Goal: Transaction & Acquisition: Subscribe to service/newsletter

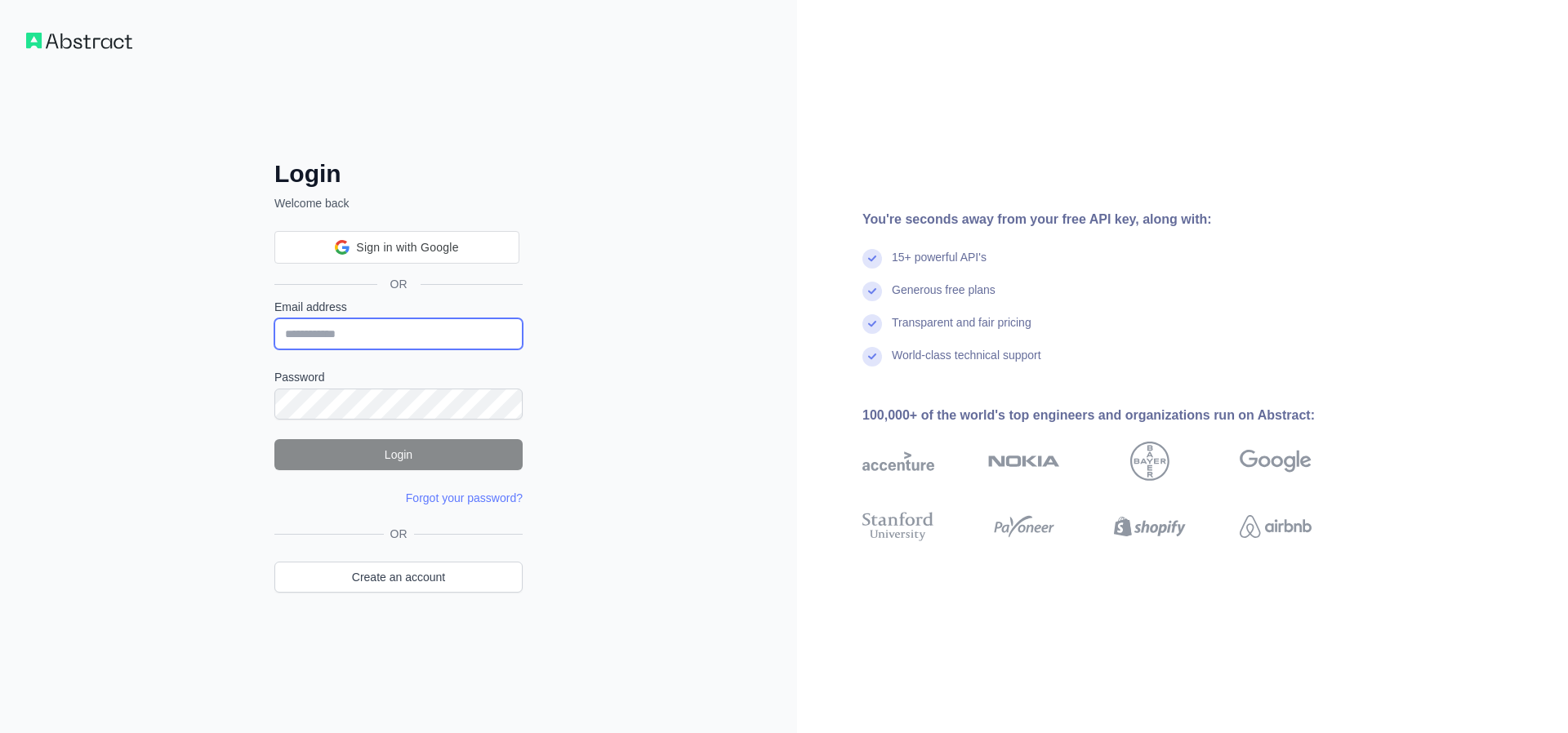
type input "**********"
click at [410, 462] on button "Login" at bounding box center [398, 454] width 248 height 31
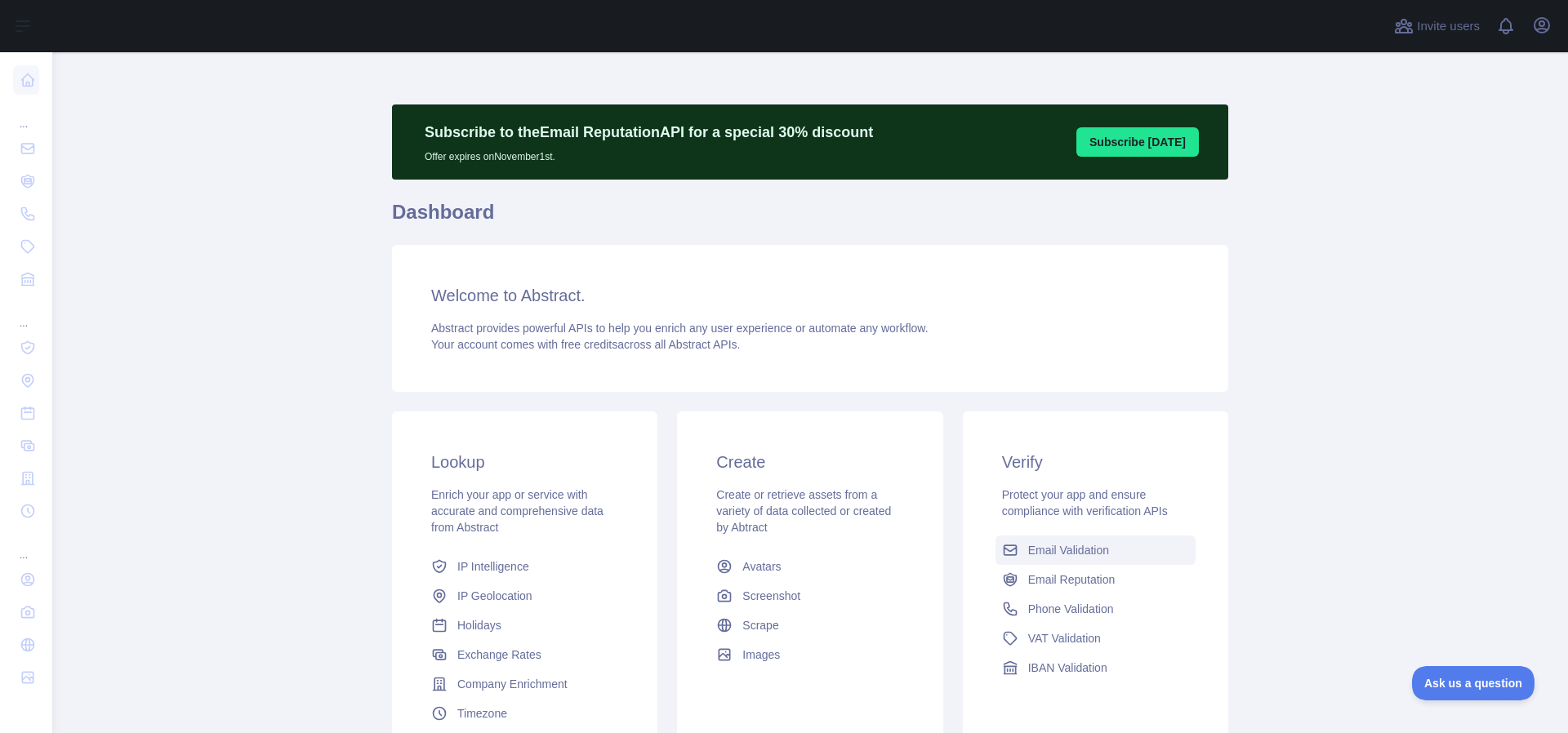
click at [1071, 558] on link "Email Validation" at bounding box center [1095, 550] width 200 height 29
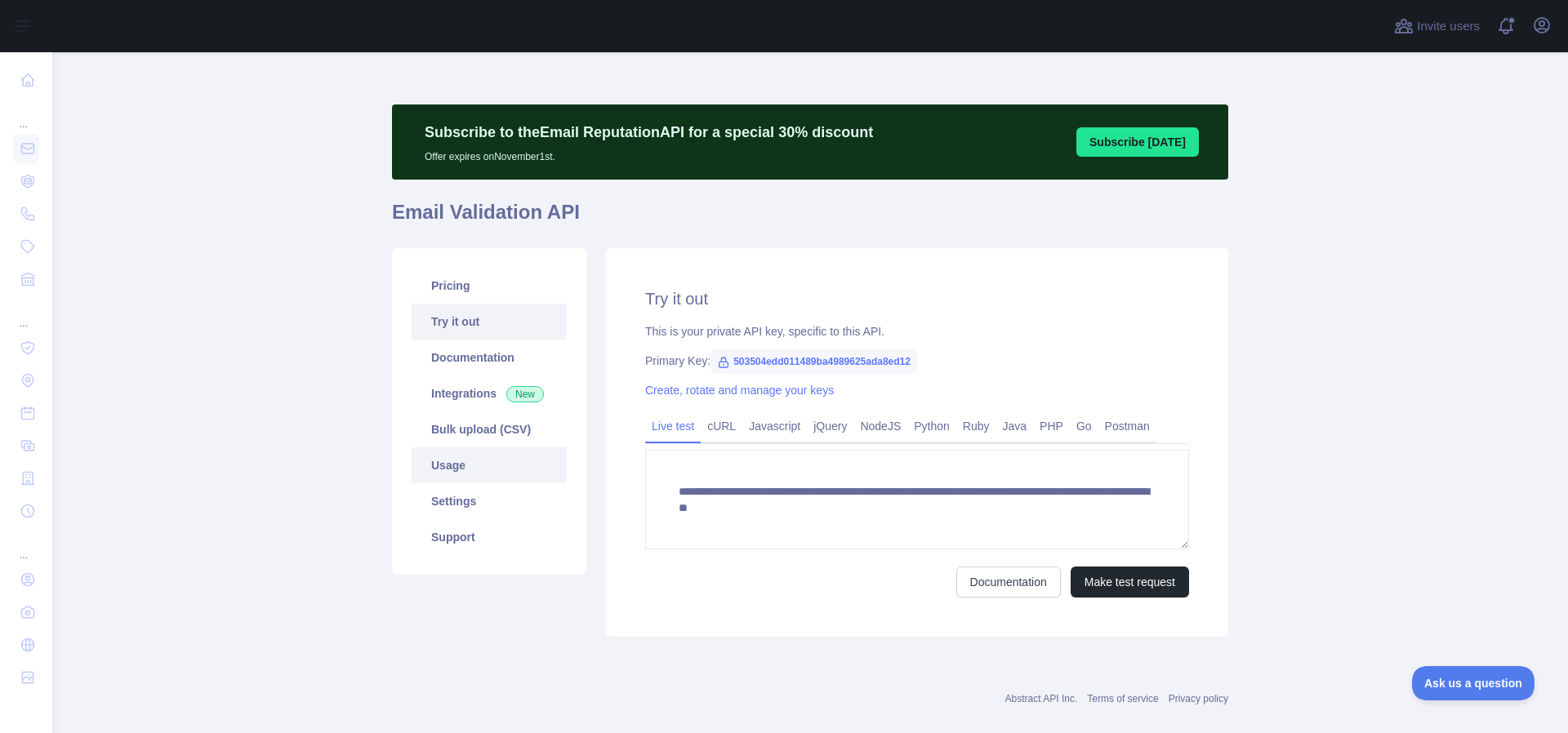
click at [478, 471] on link "Usage" at bounding box center [489, 465] width 155 height 36
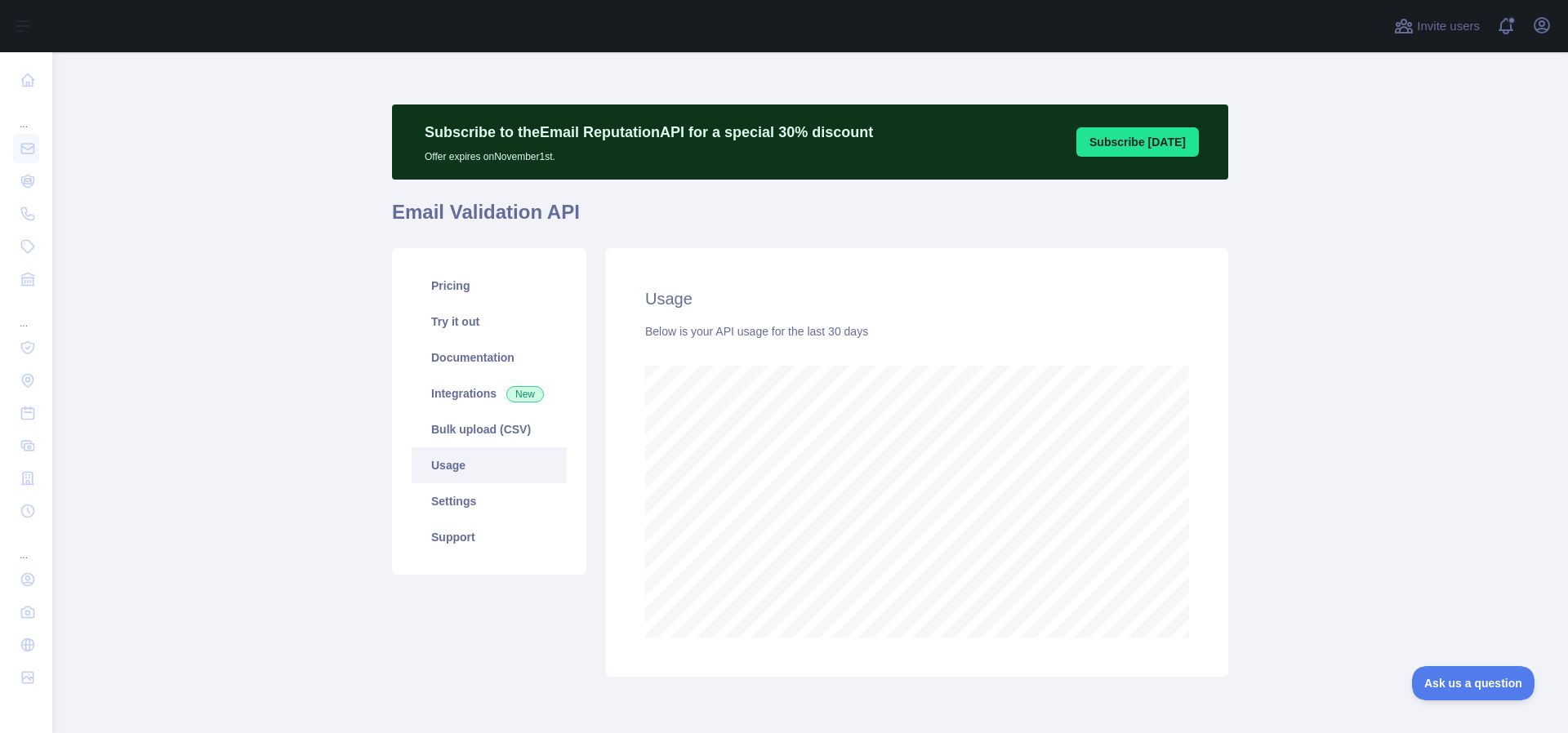
scroll to position [681, 1515]
click at [474, 494] on link "Settings" at bounding box center [489, 501] width 155 height 36
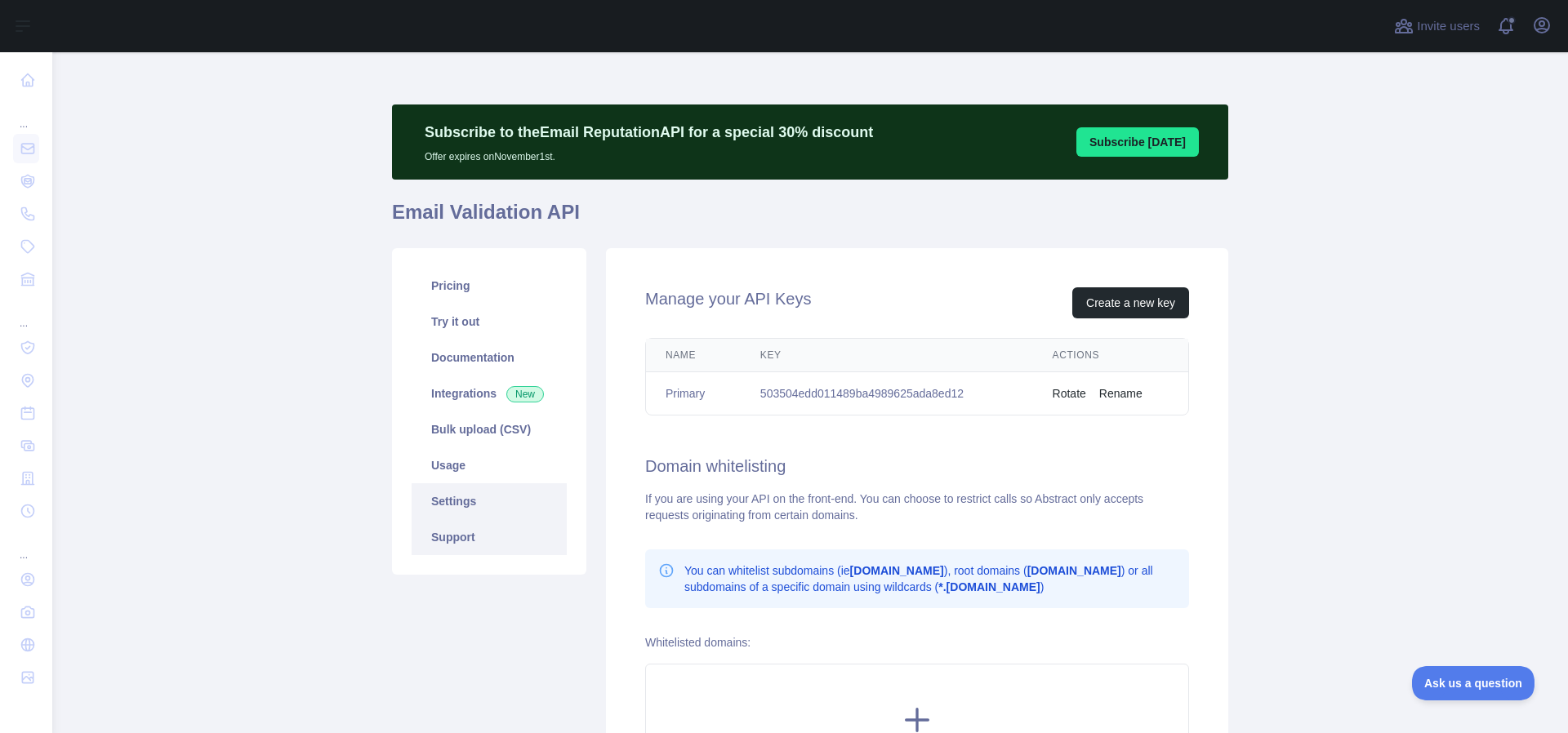
click at [474, 521] on link "Support" at bounding box center [489, 538] width 155 height 36
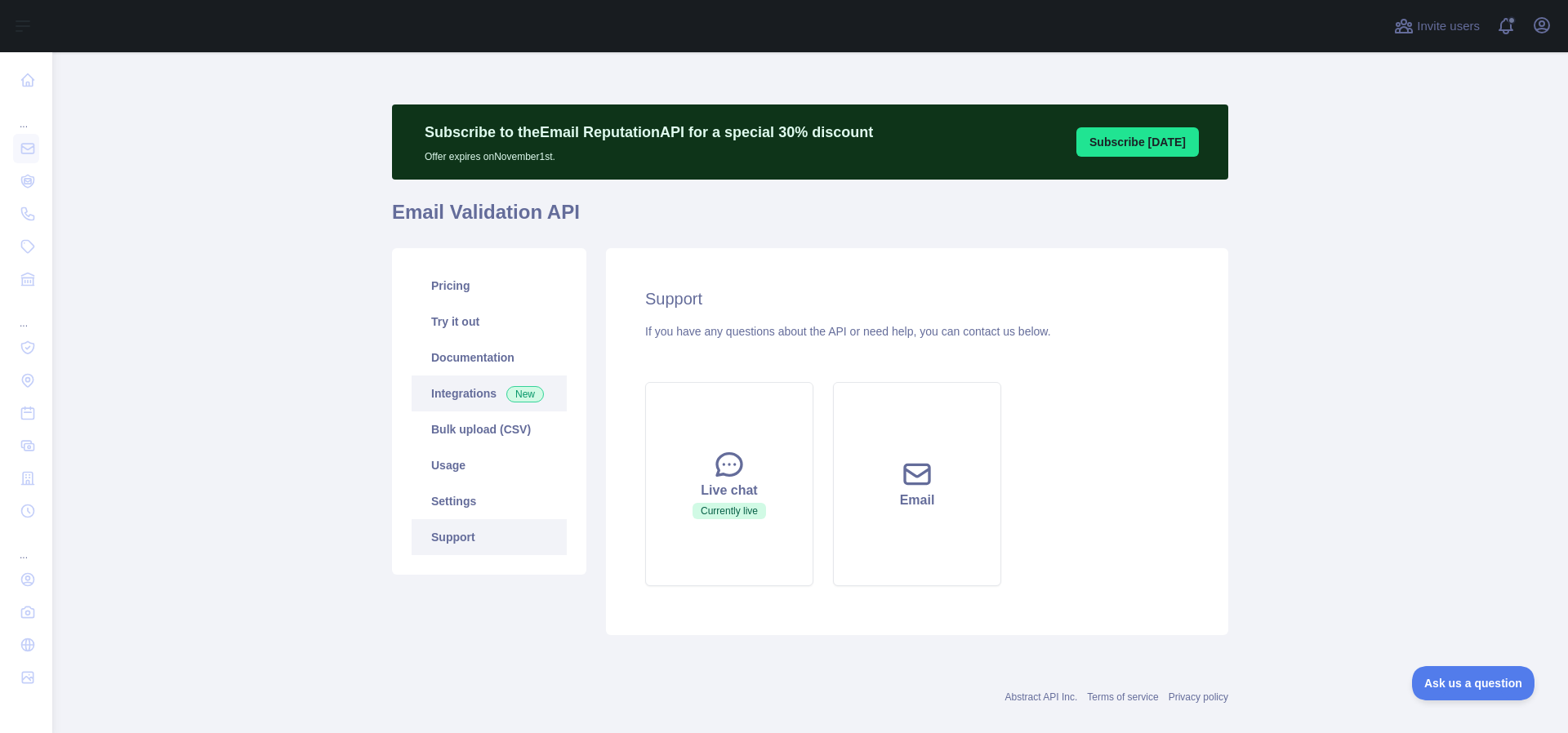
click at [462, 403] on link "Integrations New" at bounding box center [489, 394] width 155 height 36
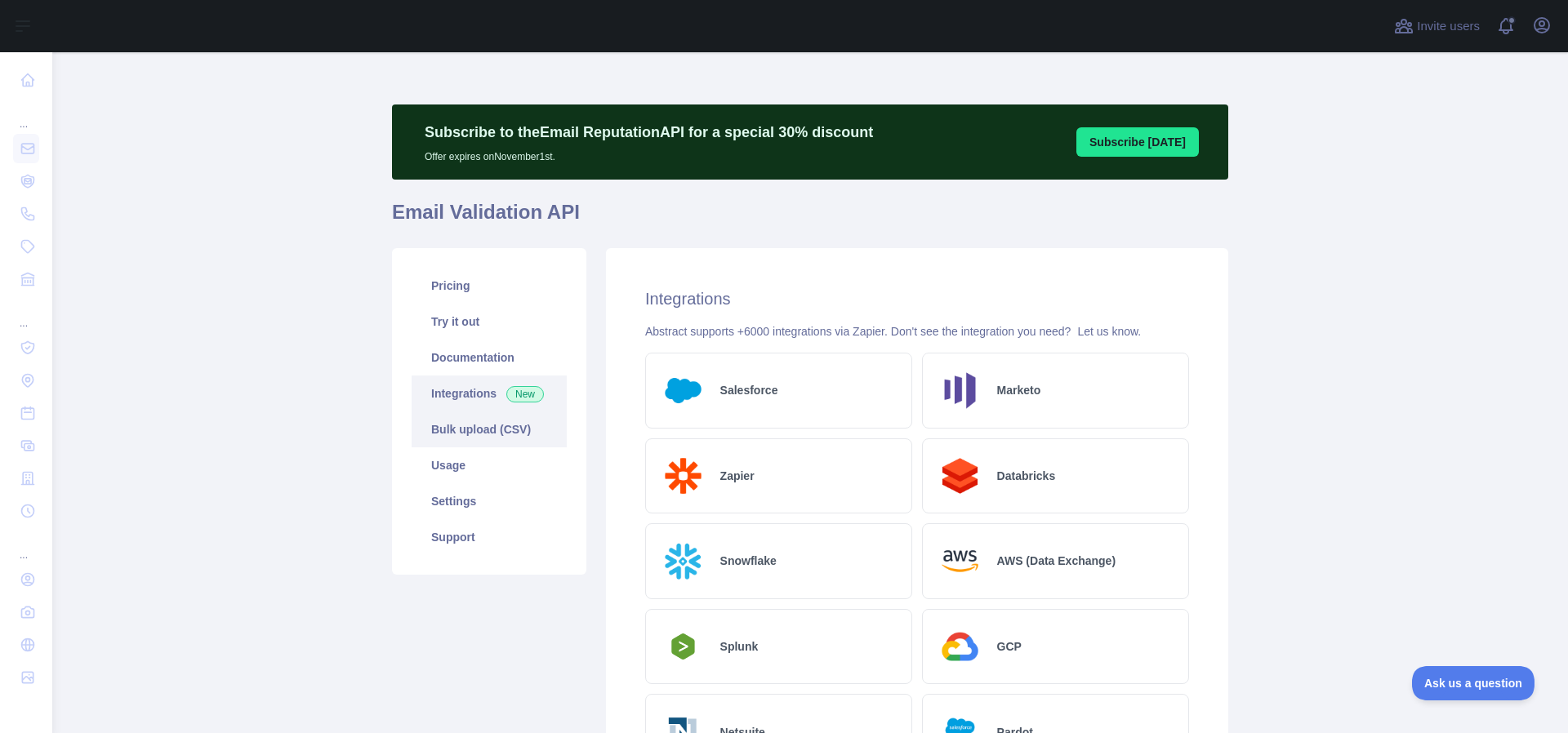
click at [463, 428] on link "Bulk upload (CSV)" at bounding box center [489, 430] width 155 height 36
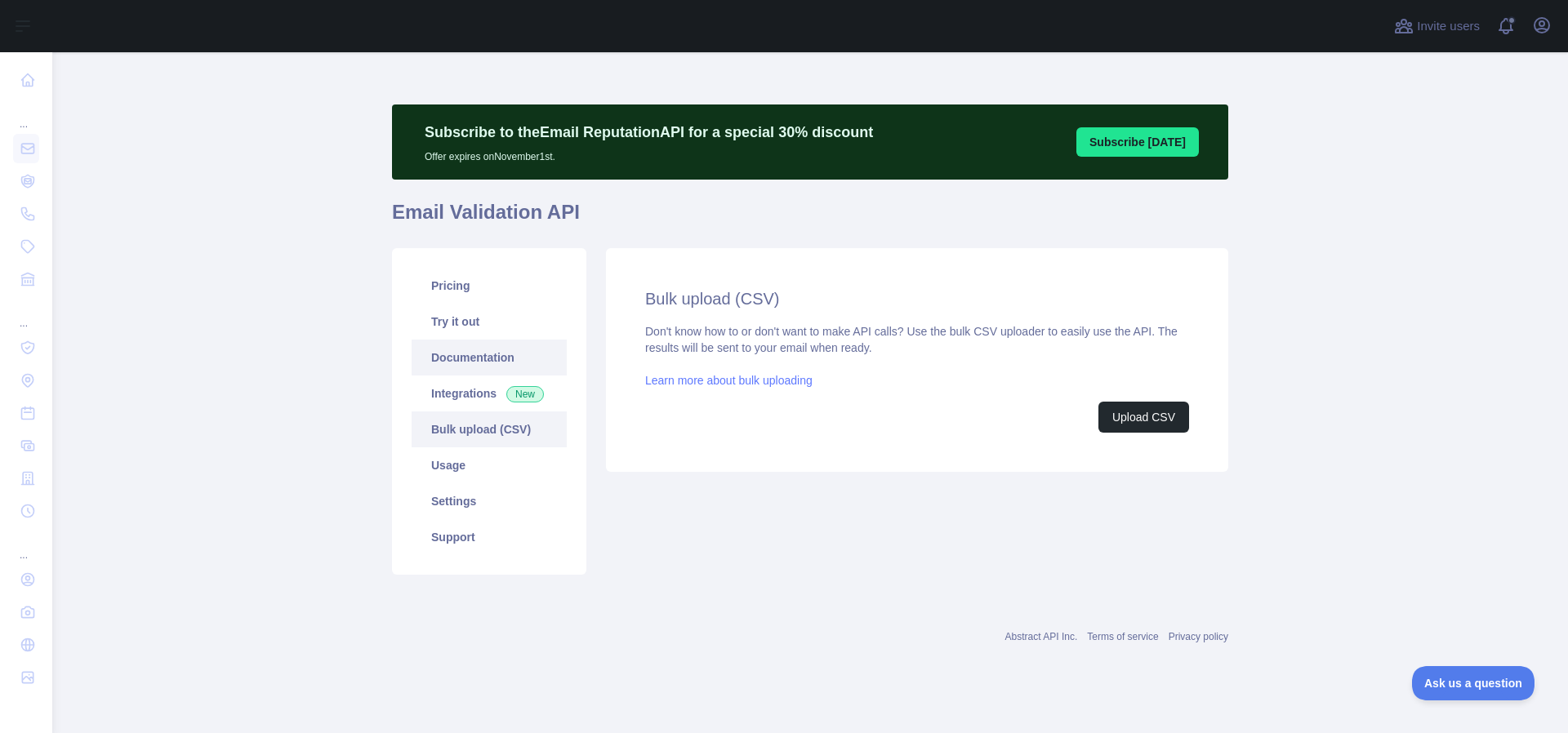
click at [454, 358] on link "Documentation" at bounding box center [489, 357] width 155 height 36
click at [445, 326] on link "Try it out" at bounding box center [489, 322] width 155 height 36
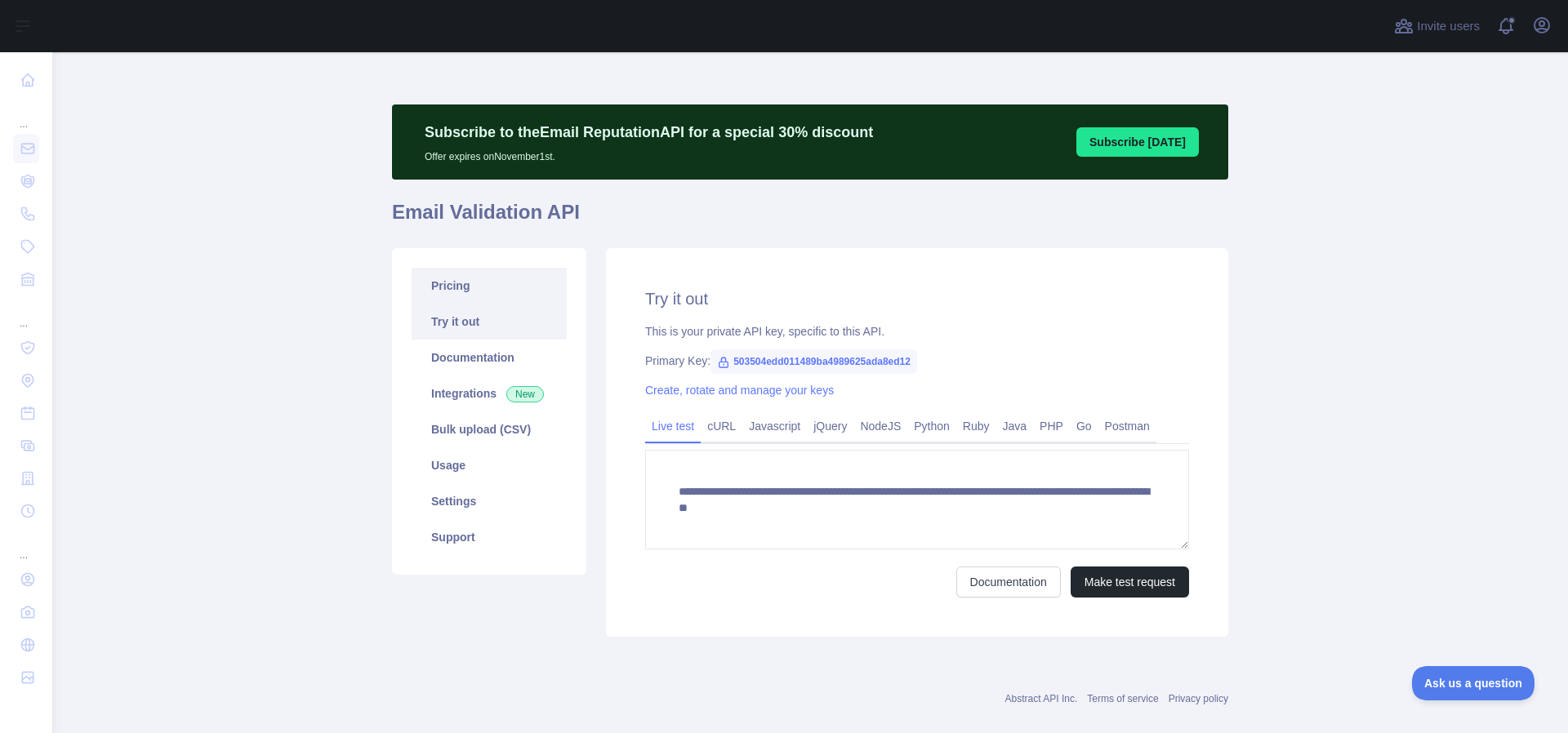
click at [459, 292] on link "Pricing" at bounding box center [489, 286] width 155 height 36
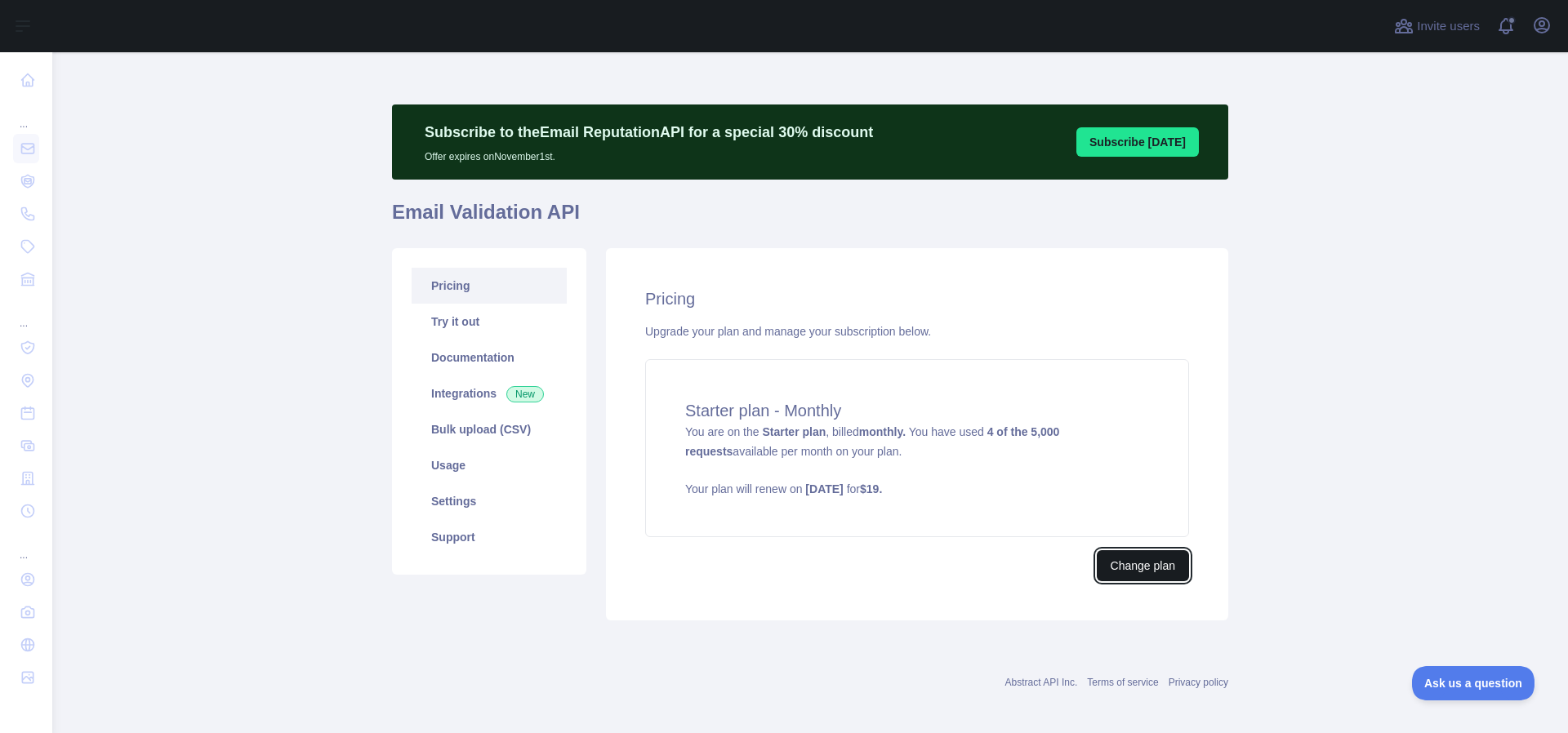
click at [1134, 580] on button "Change plan" at bounding box center [1143, 566] width 92 height 31
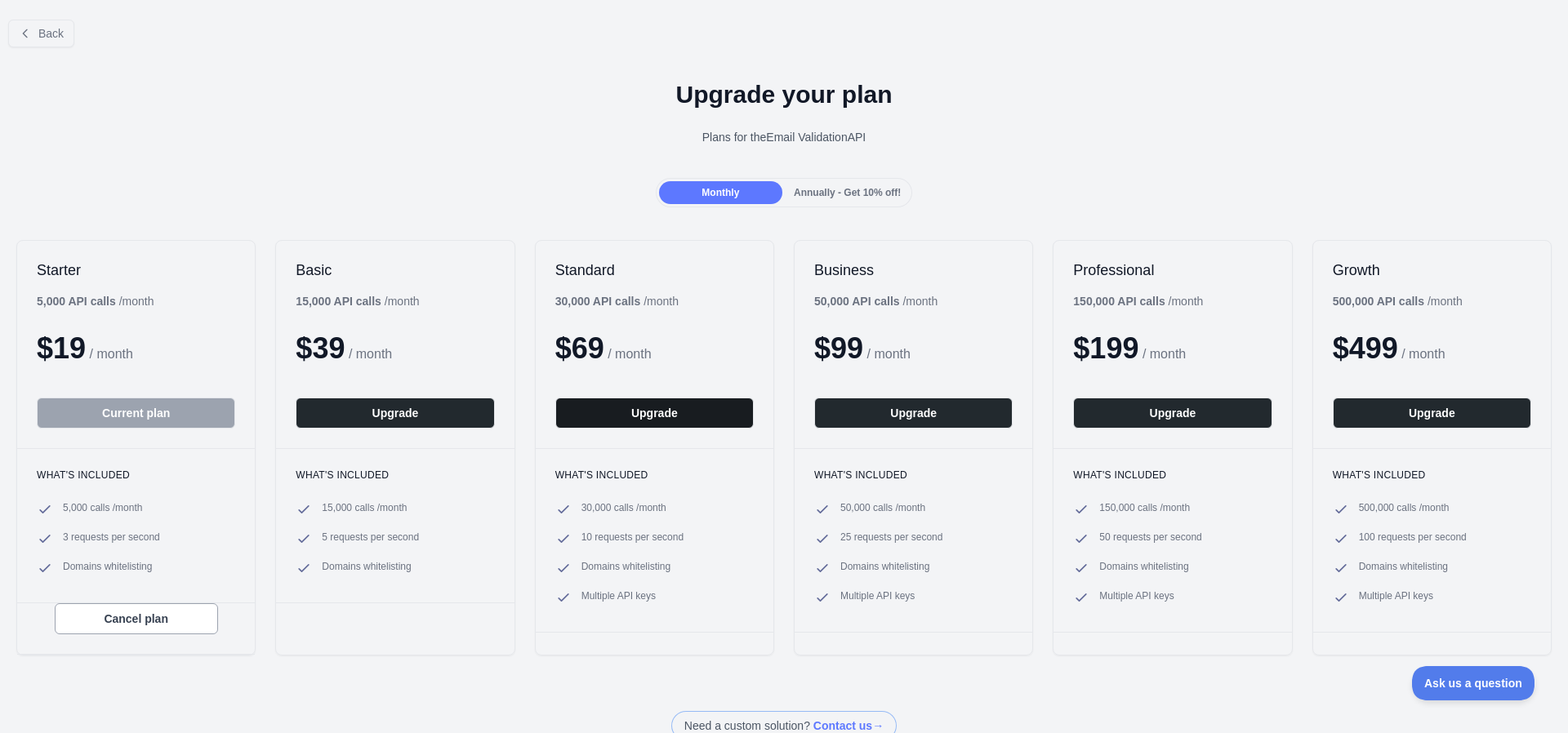
click at [614, 424] on button "Upgrade" at bounding box center [654, 413] width 198 height 31
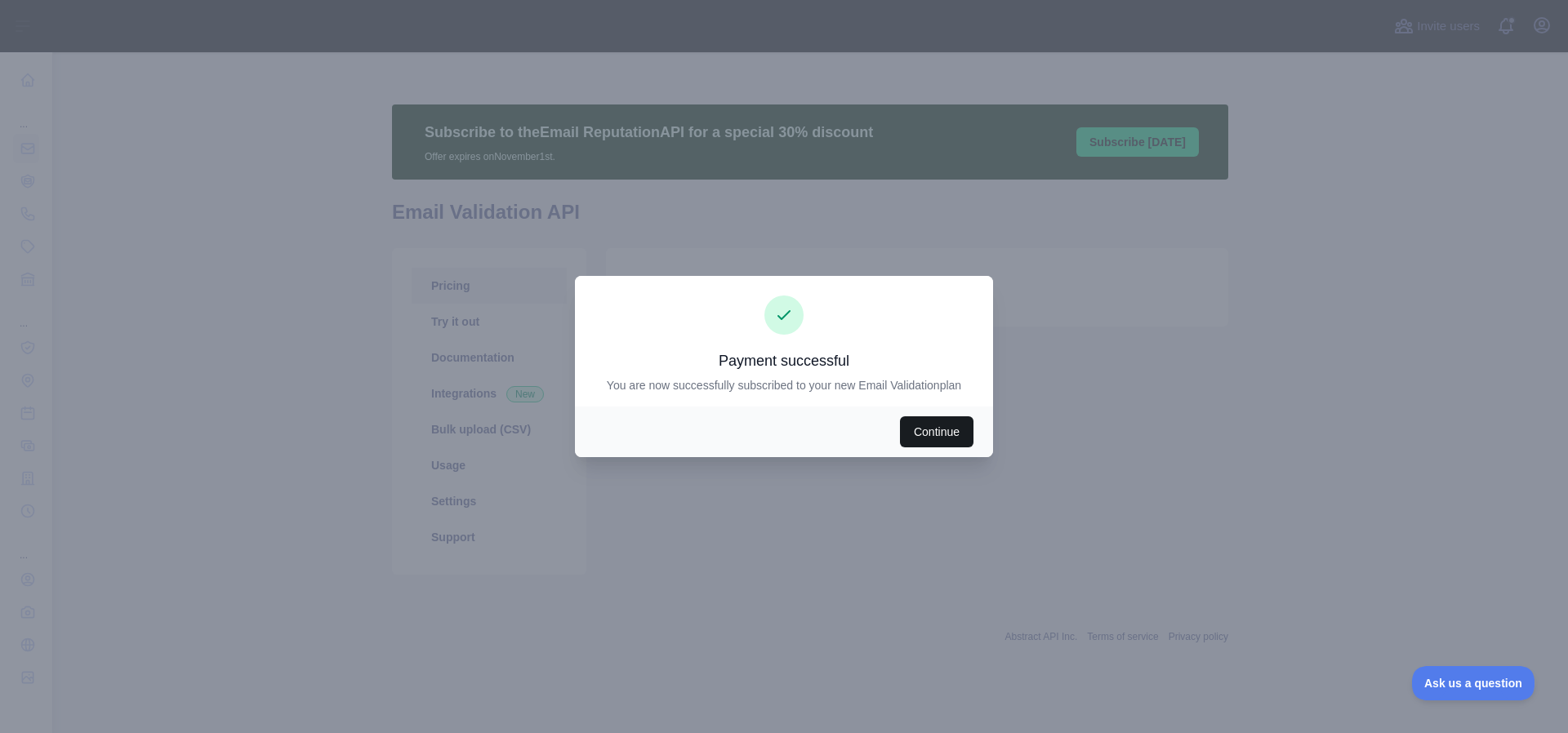
click at [935, 432] on button "Continue" at bounding box center [936, 432] width 73 height 31
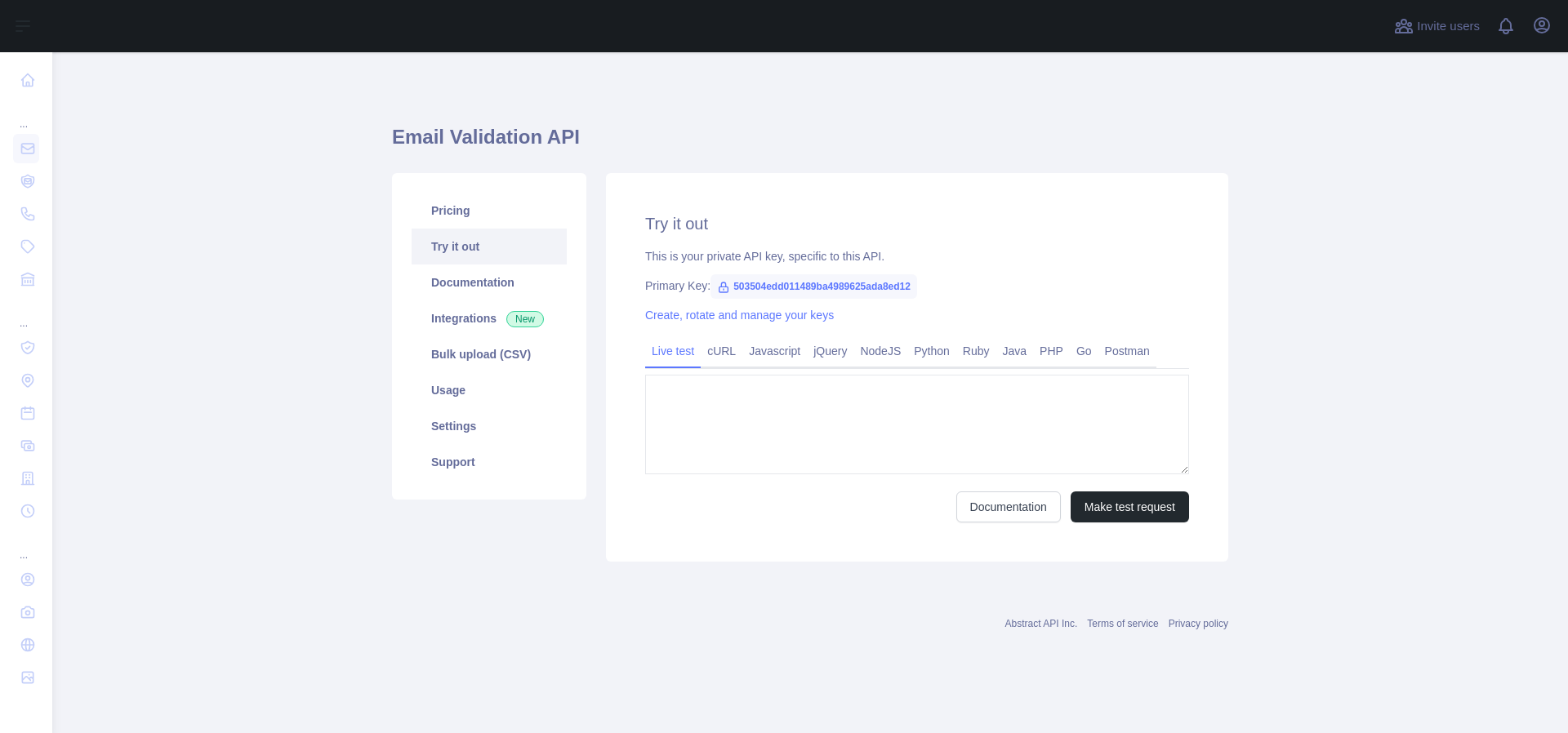
type textarea "**********"
